Goal: Task Accomplishment & Management: Manage account settings

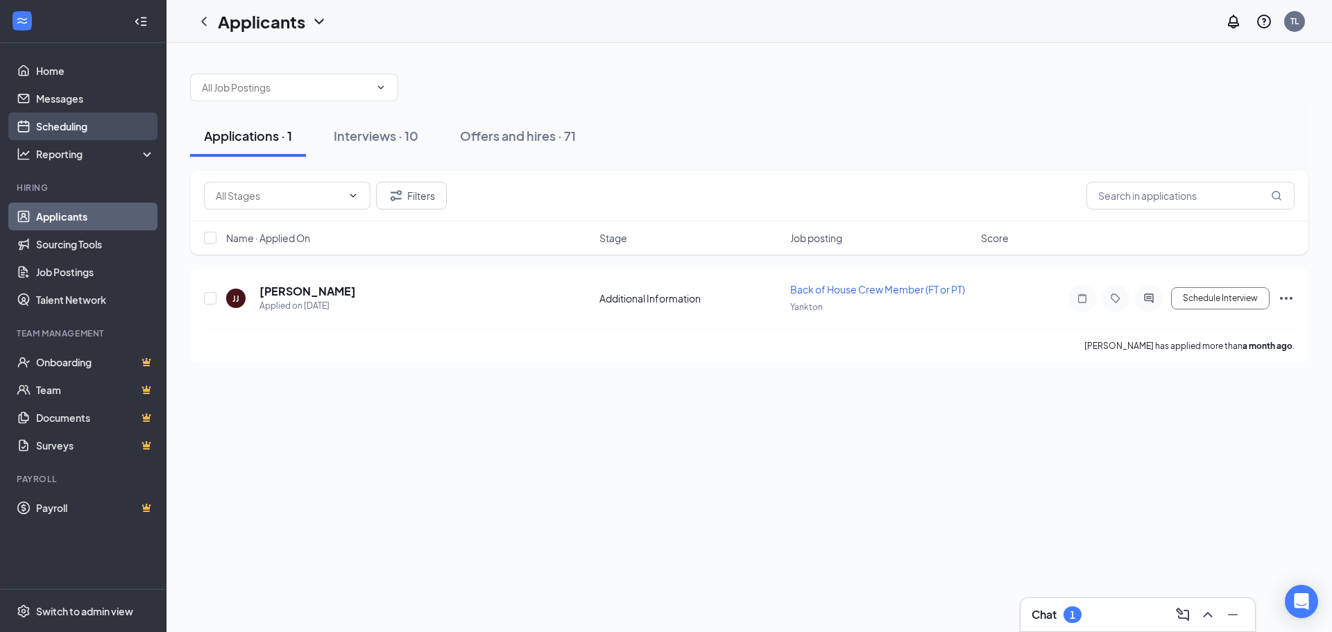
click at [62, 130] on link "Scheduling" at bounding box center [95, 126] width 119 height 28
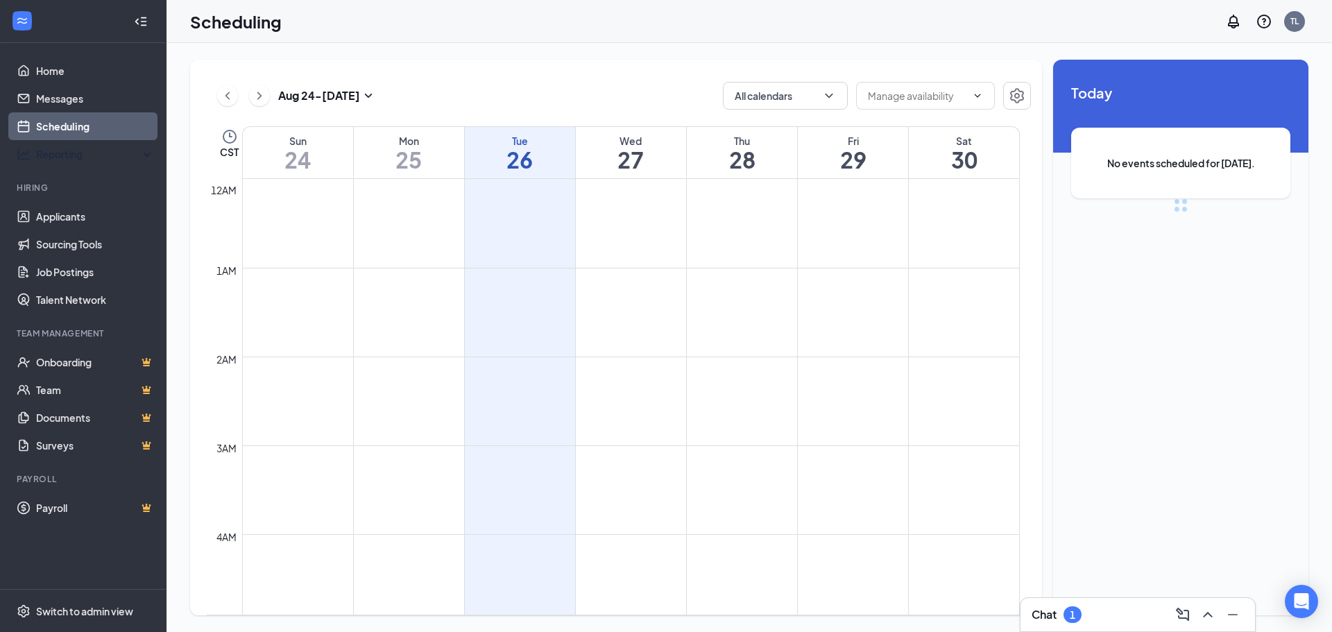
scroll to position [682, 0]
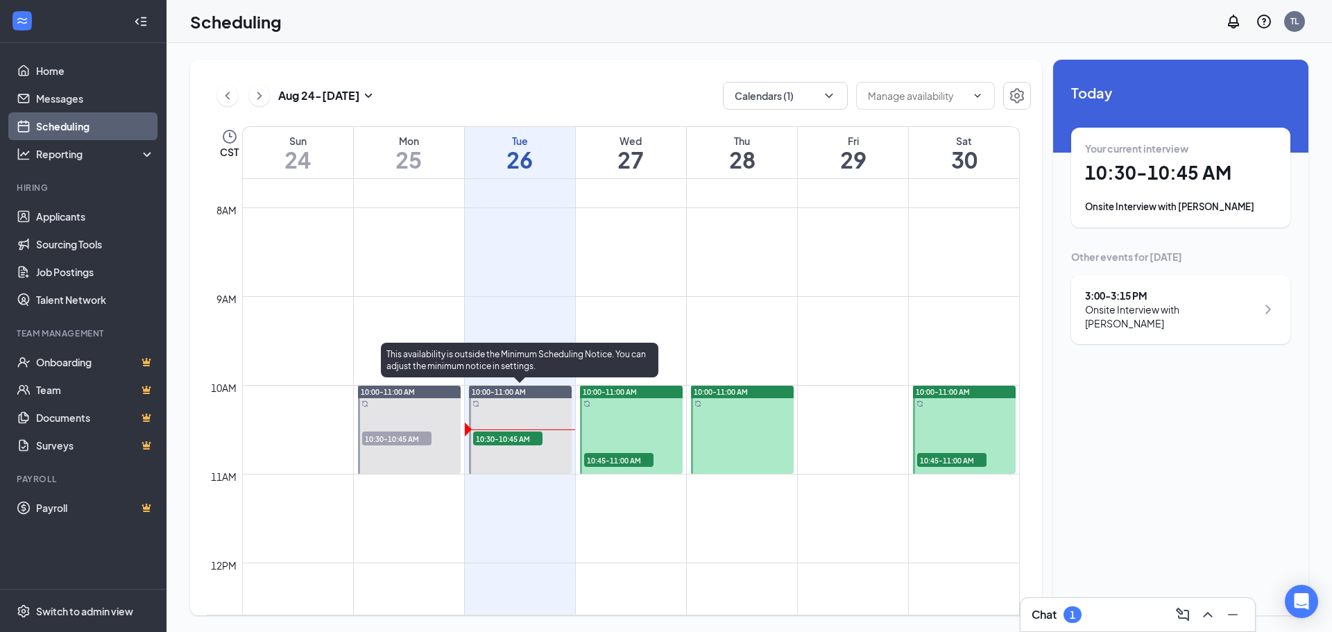
click at [512, 440] on span "10:30-10:45 AM" at bounding box center [507, 438] width 69 height 14
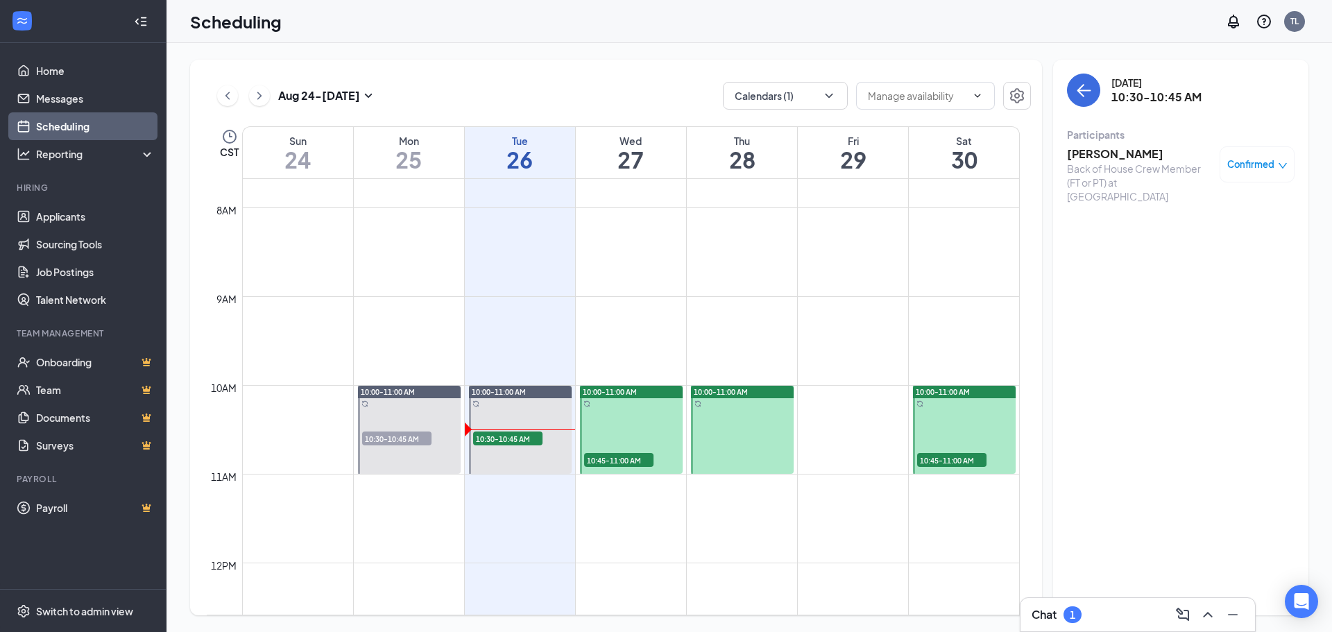
click at [1128, 156] on h3 "[PERSON_NAME]" at bounding box center [1140, 153] width 146 height 15
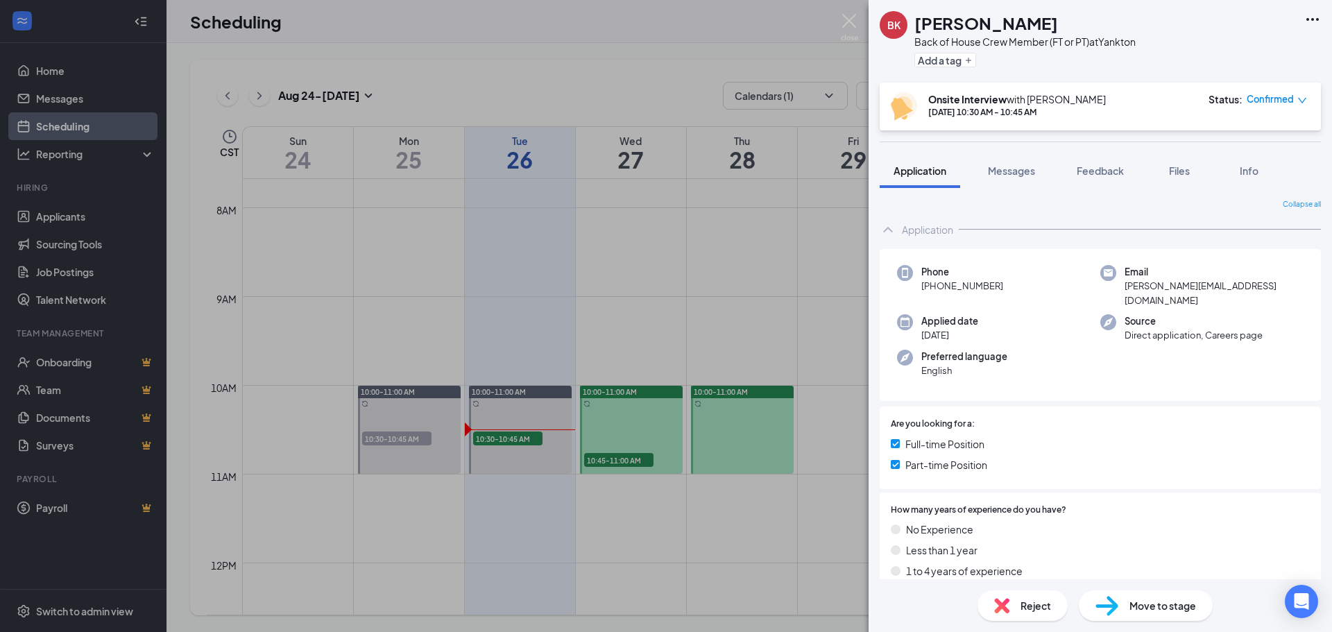
click at [1313, 18] on icon "Ellipses" at bounding box center [1312, 19] width 17 height 17
click at [1238, 49] on link "View full application" at bounding box center [1237, 51] width 150 height 14
click at [843, 22] on img at bounding box center [849, 27] width 17 height 27
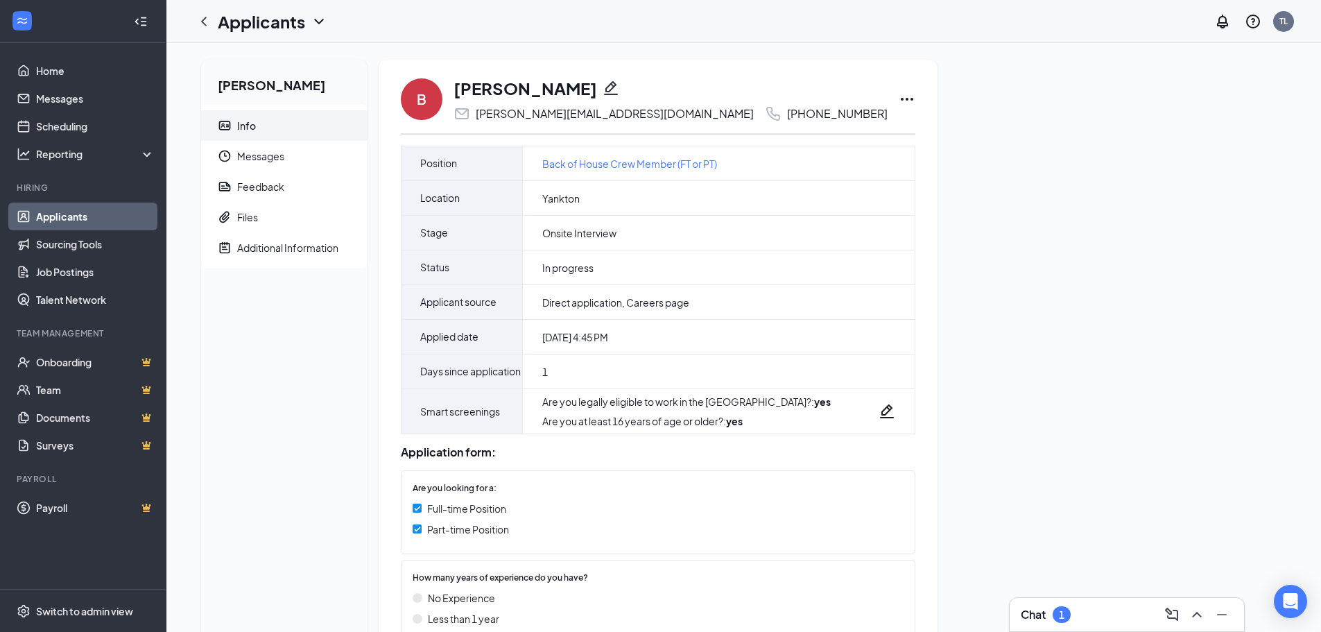
click at [899, 102] on icon "Ellipses" at bounding box center [907, 99] width 17 height 17
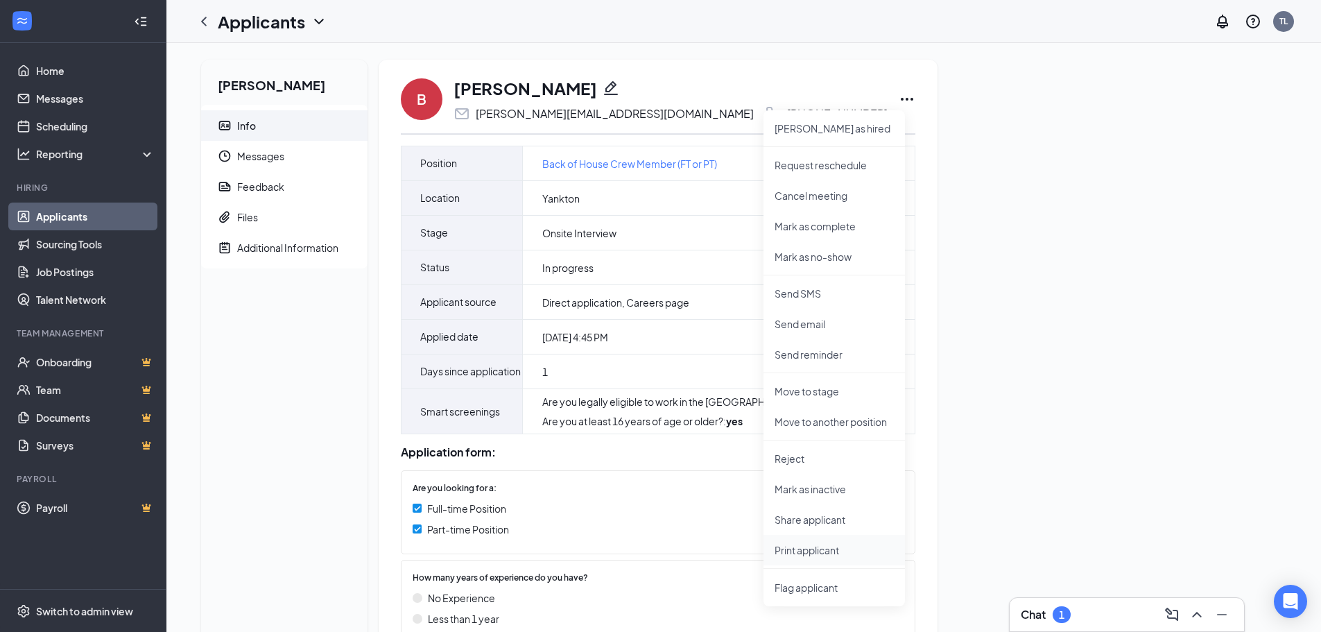
click at [816, 549] on p "Print applicant" at bounding box center [834, 550] width 119 height 14
